Goal: Transaction & Acquisition: Purchase product/service

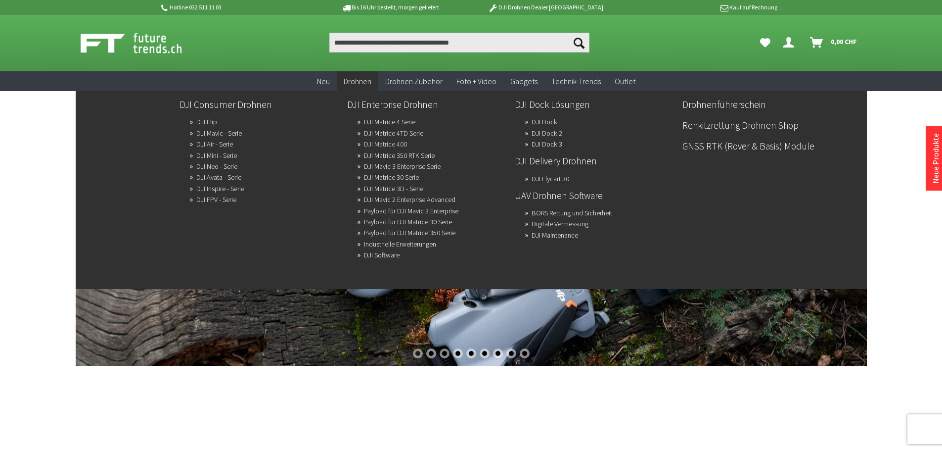
click at [379, 145] on link "DJI Matrice 400" at bounding box center [385, 144] width 43 height 14
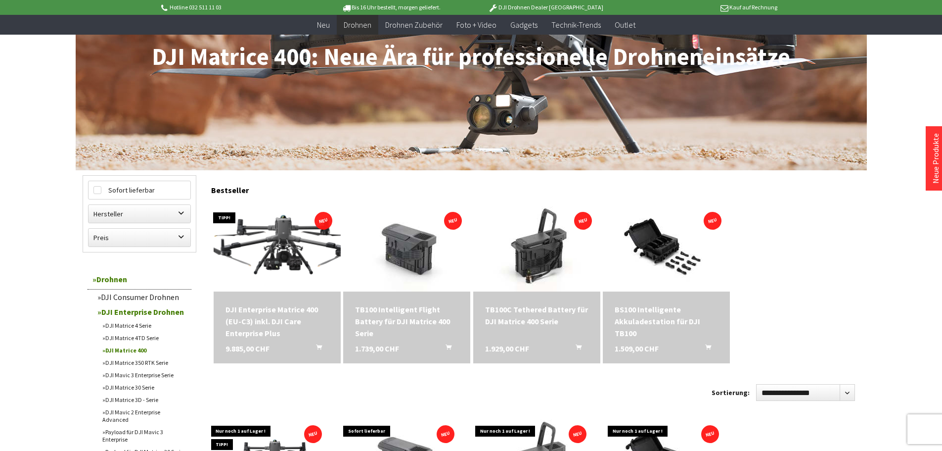
scroll to position [297, 0]
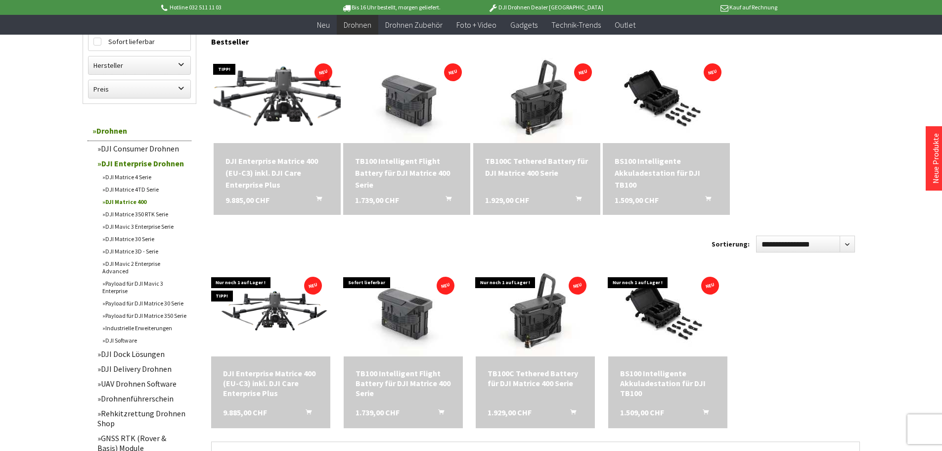
click at [289, 110] on img at bounding box center [277, 98] width 178 height 100
